Goal: Transaction & Acquisition: Book appointment/travel/reservation

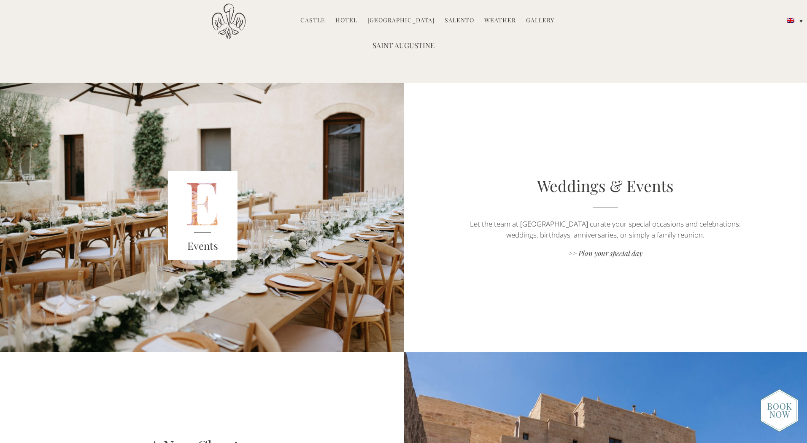
scroll to position [1342, 0]
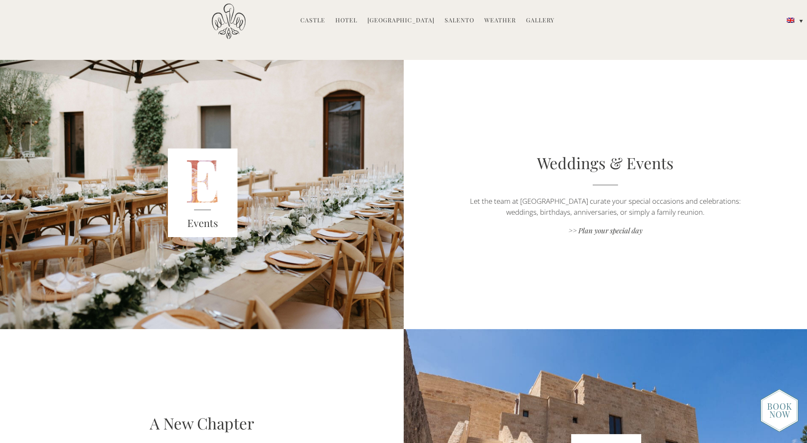
click at [590, 235] on div "Weddings & Events Let the team at Castello di Ugento curate your special occasi…" at bounding box center [606, 194] width 404 height 85
click at [594, 230] on link ">> Plan your special day" at bounding box center [605, 231] width 283 height 11
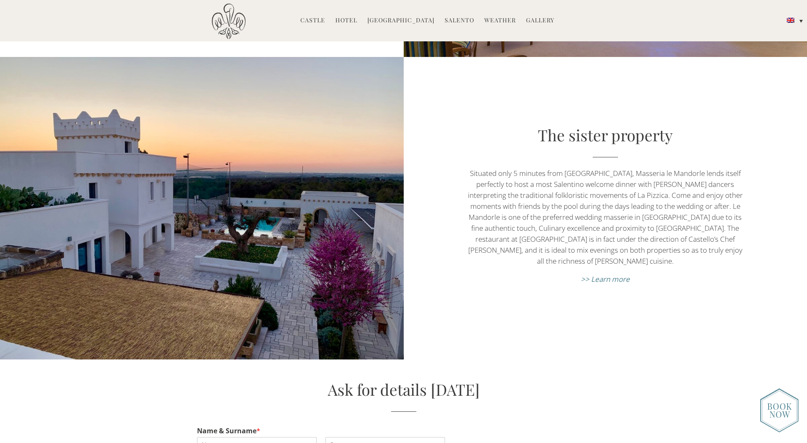
scroll to position [3772, 0]
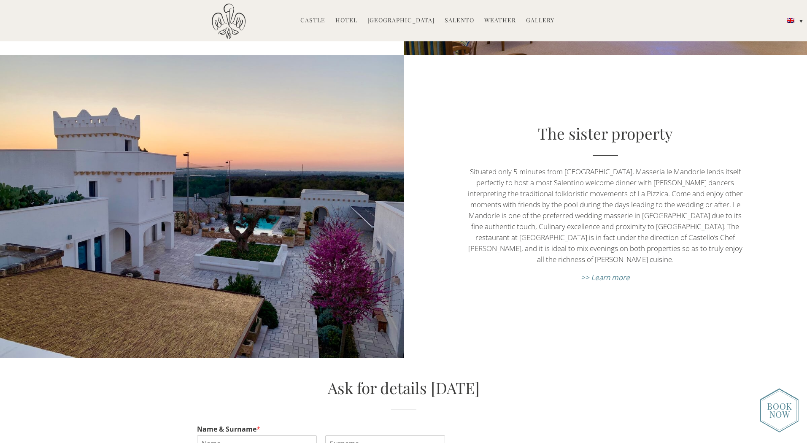
click at [322, 19] on link "Castle" at bounding box center [312, 21] width 25 height 10
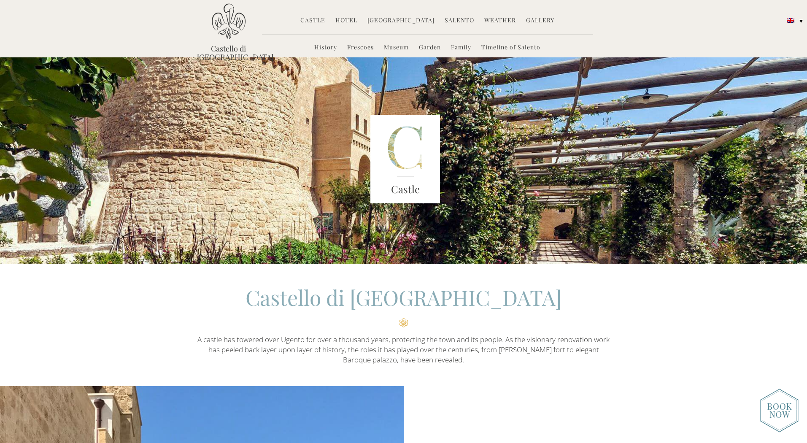
click at [357, 20] on link "Hotel" at bounding box center [346, 21] width 22 height 10
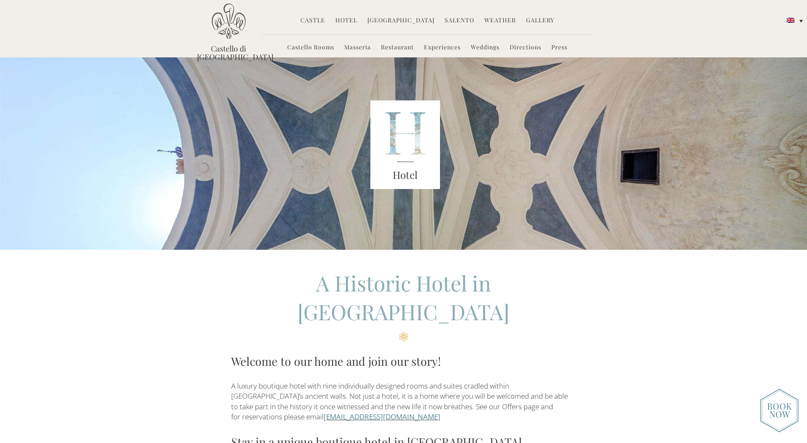
scroll to position [13, 0]
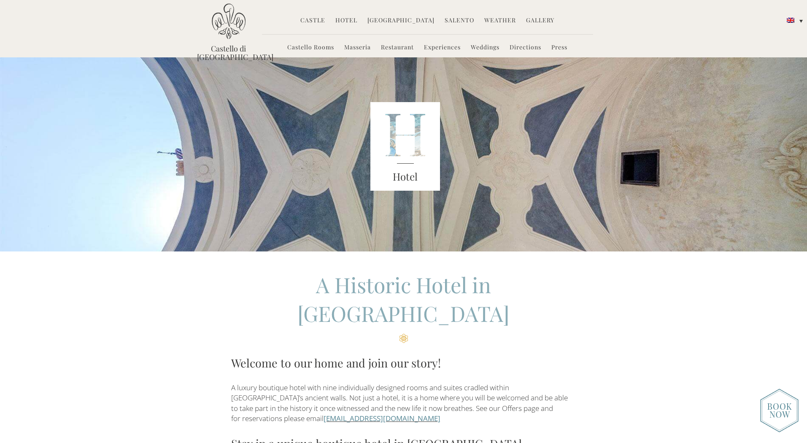
click at [323, 48] on link "Castello Rooms" at bounding box center [310, 48] width 47 height 10
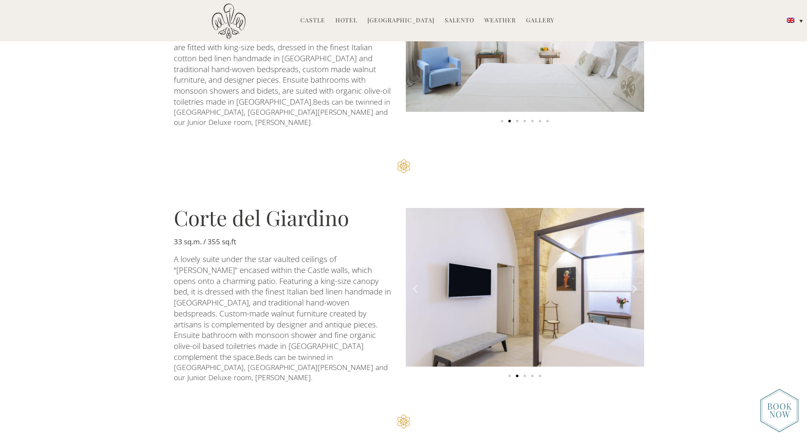
scroll to position [740, 0]
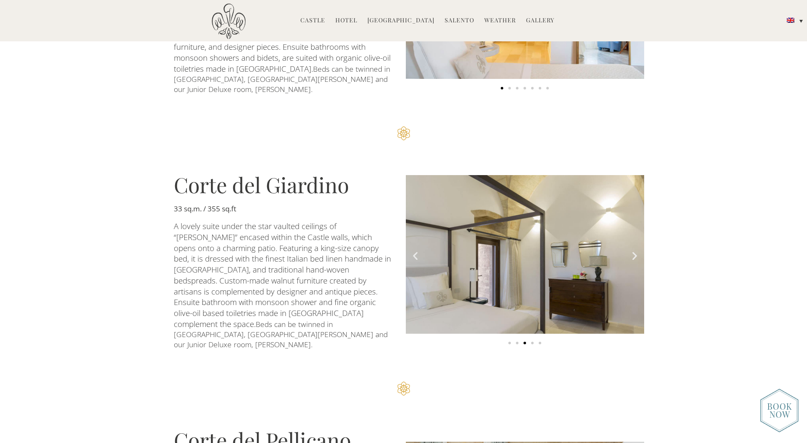
click at [781, 406] on img at bounding box center [779, 411] width 38 height 44
